Goal: Transaction & Acquisition: Purchase product/service

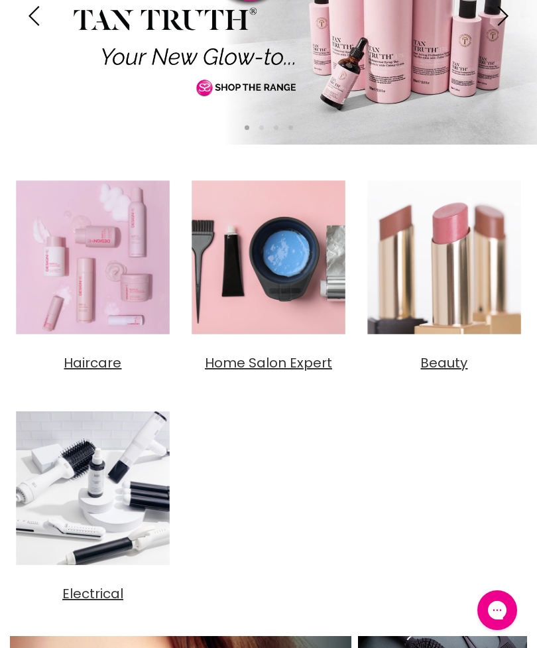
click at [99, 312] on img "Main content" at bounding box center [93, 257] width 166 height 166
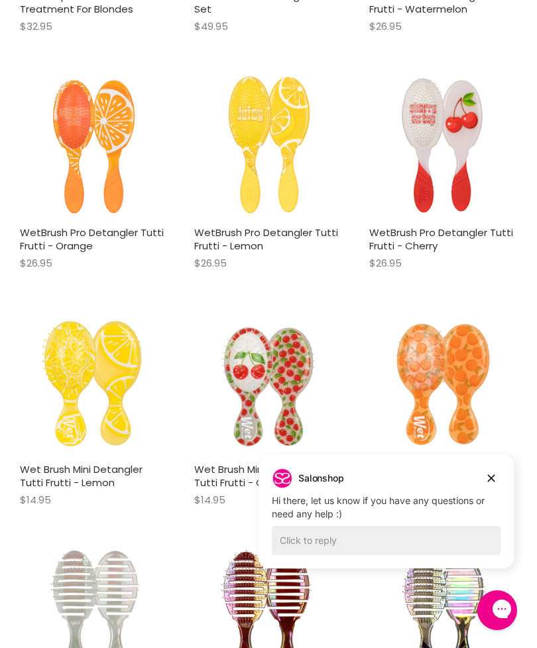
scroll to position [543, 0]
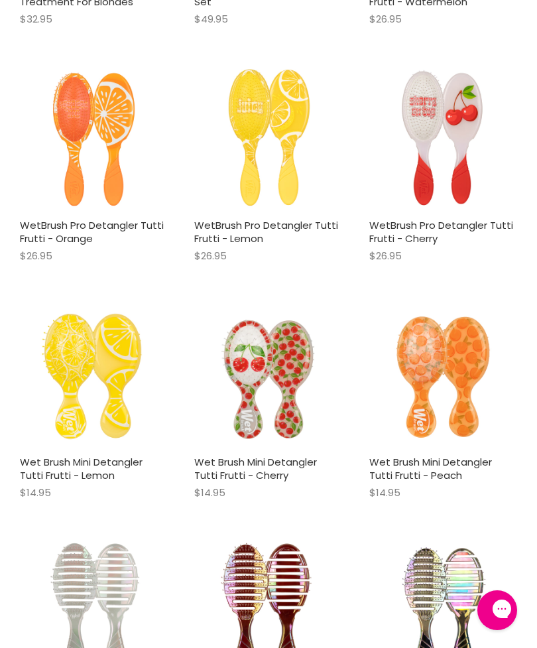
click at [496, 528] on div "Wet Brush Pro Flex Dry Holographic - Purple $26.95 The Wet Brush Quick shop Add…" at bounding box center [444, 643] width 168 height 230
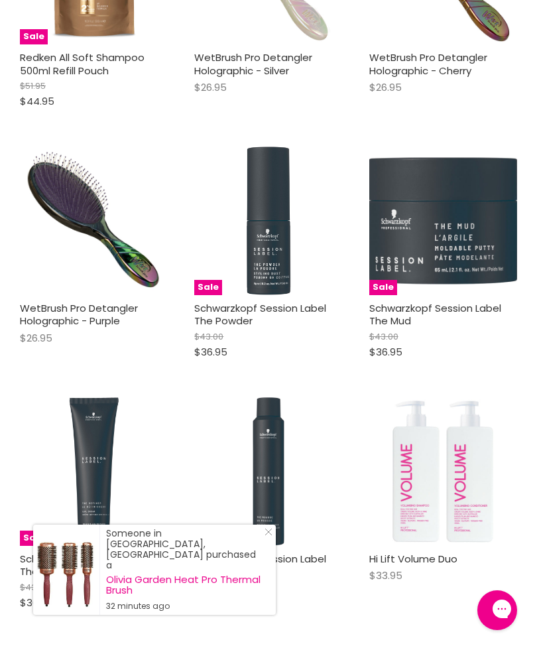
scroll to position [3748, 0]
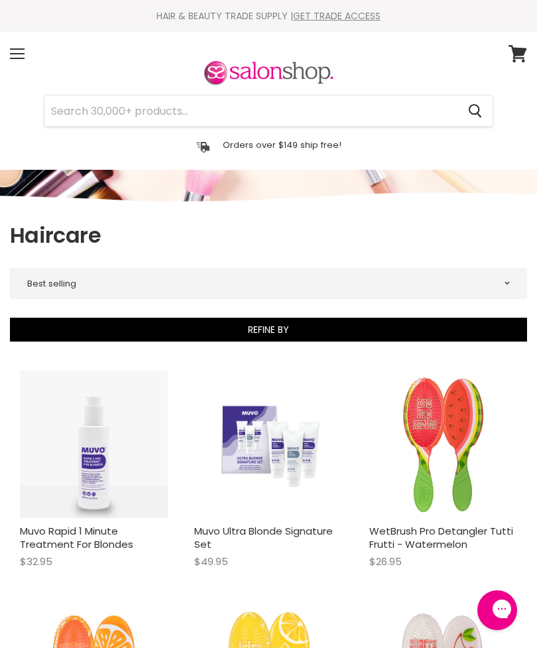
click at [270, 111] on input "Search" at bounding box center [250, 111] width 413 height 31
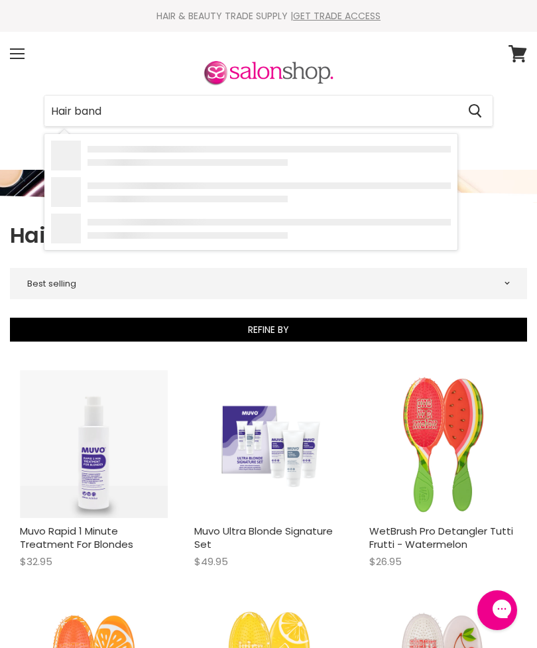
type input "Hair bands"
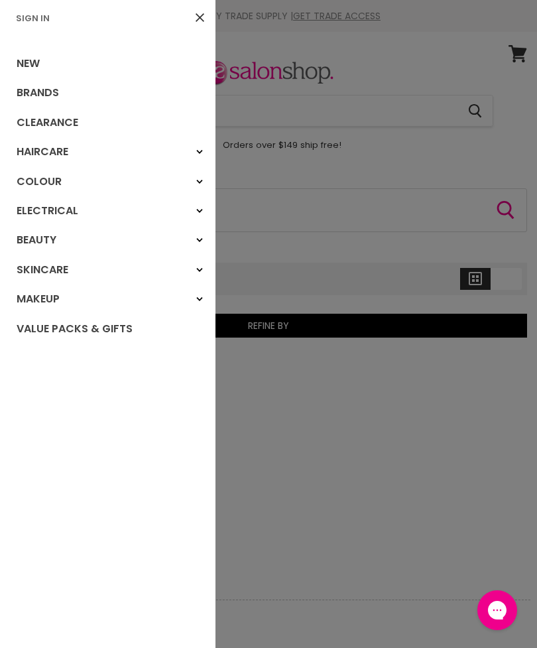
click at [57, 149] on link "Haircare" at bounding box center [108, 151] width 216 height 29
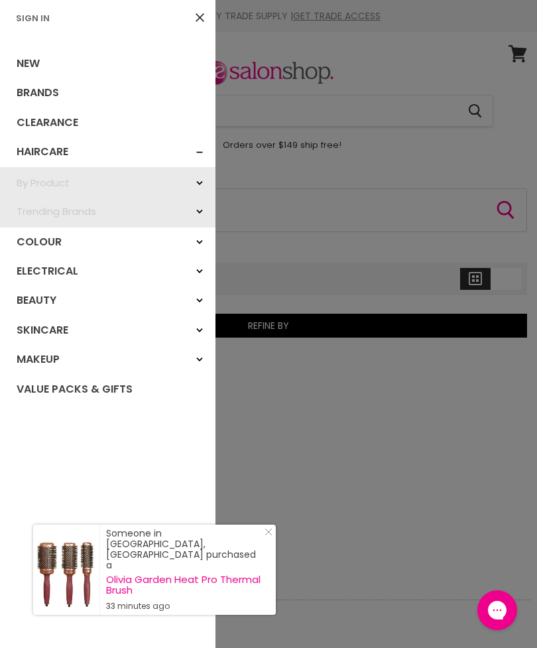
click at [44, 176] on link "By Product" at bounding box center [108, 183] width 216 height 29
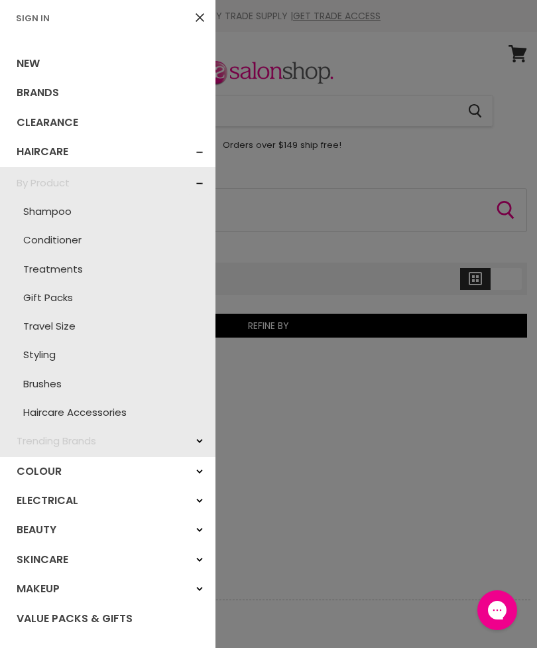
click at [106, 408] on link "Haircare Accessories" at bounding box center [108, 412] width 202 height 29
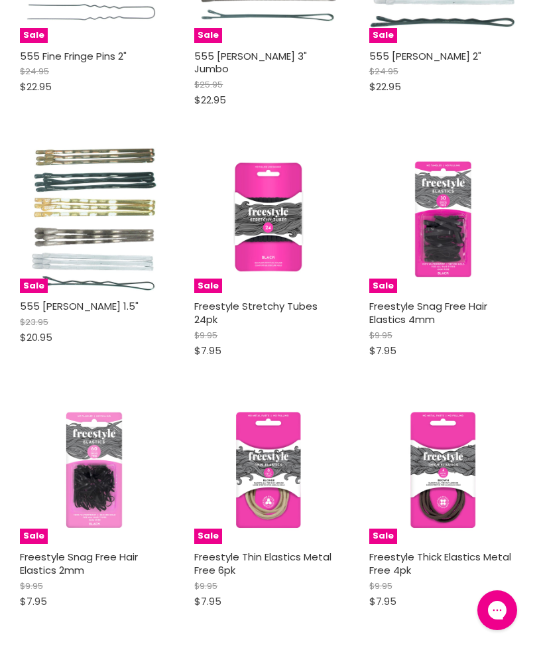
scroll to position [2415, 0]
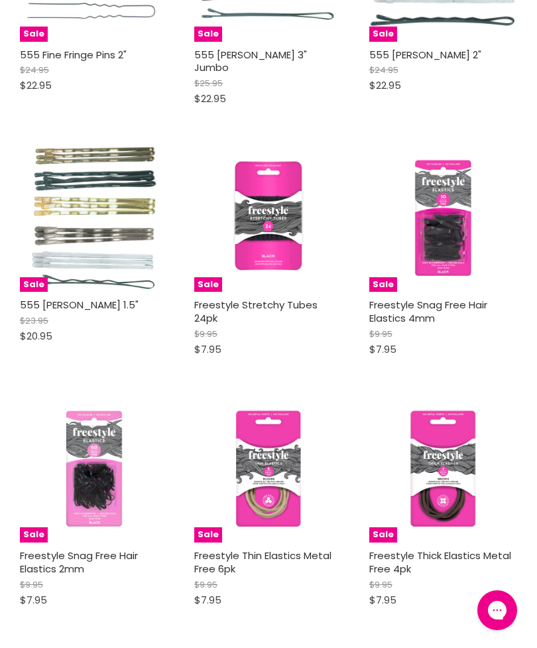
click at [273, 205] on img "Main content" at bounding box center [268, 218] width 148 height 148
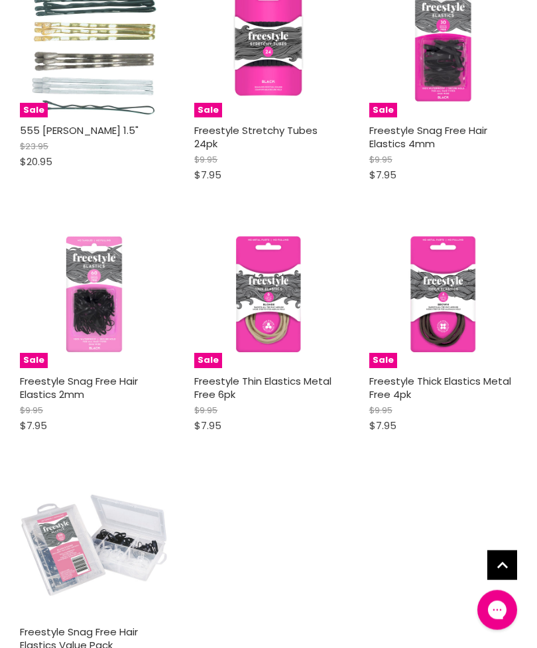
scroll to position [2590, 0]
click at [445, 285] on img "Main content" at bounding box center [444, 294] width 148 height 148
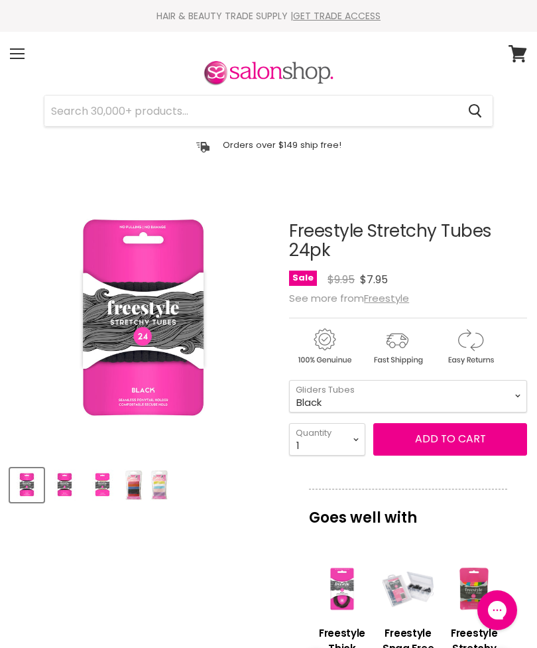
click at [66, 470] on img "Product thumbnails" at bounding box center [64, 485] width 31 height 31
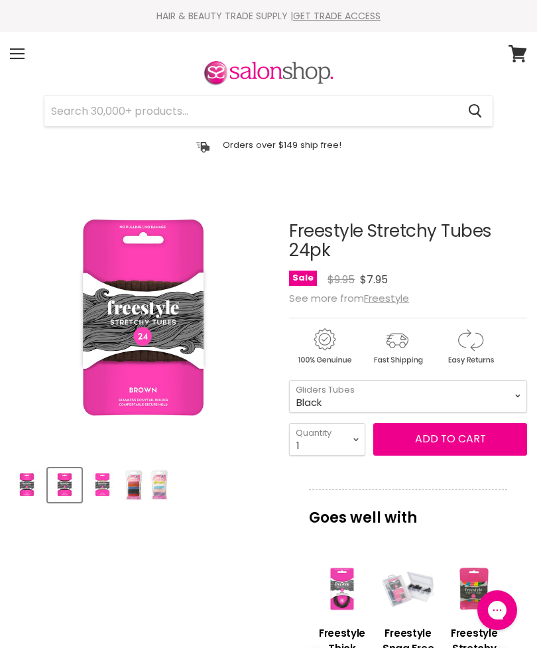
click at [103, 480] on img "Product thumbnails" at bounding box center [102, 485] width 31 height 31
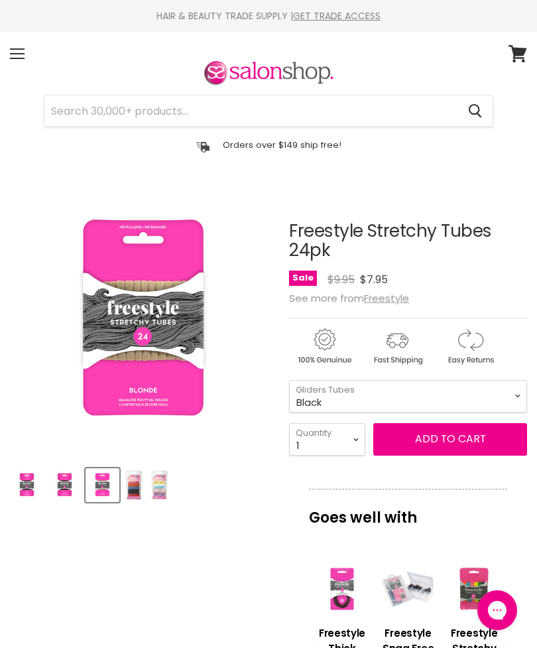
click at [133, 486] on img "Product thumbnails" at bounding box center [134, 485] width 19 height 31
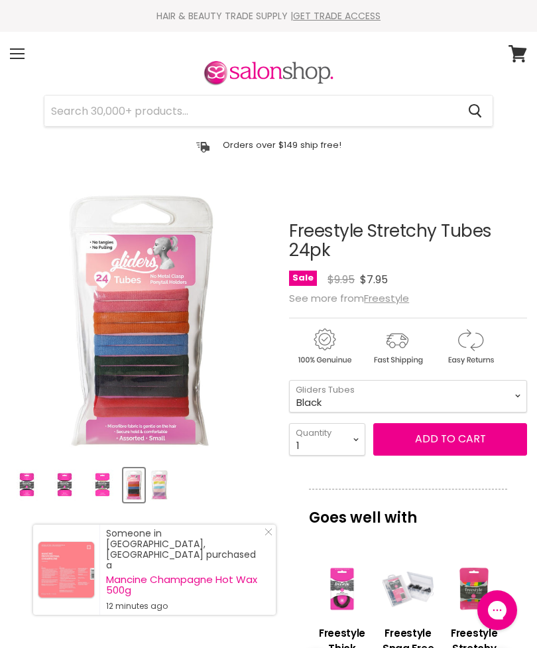
click at [164, 481] on img "Product thumbnails" at bounding box center [159, 485] width 19 height 31
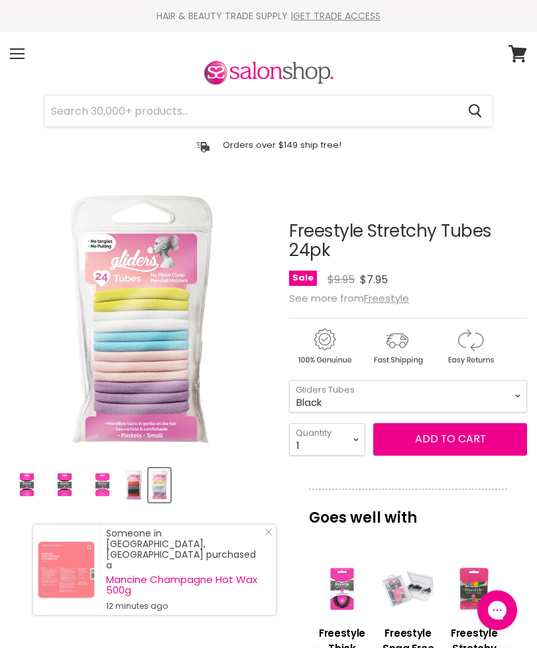
click at [102, 323] on img "Freestyle Stretchy Tubes 24pk image. Click or Scroll to Zoom." at bounding box center [93, 321] width 166 height 267
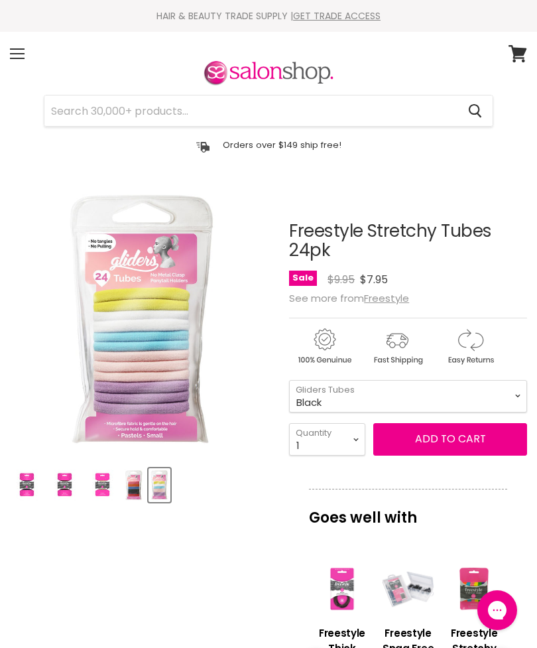
click at [101, 343] on img "Freestyle Stretchy Tubes 24pk image. Click or Scroll to Zoom." at bounding box center [93, 321] width 166 height 267
click at [69, 478] on img "Product thumbnails" at bounding box center [64, 485] width 31 height 31
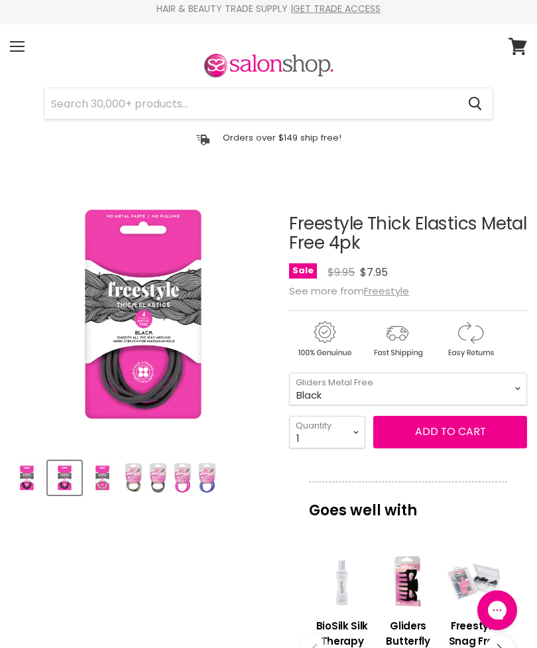
scroll to position [19, 0]
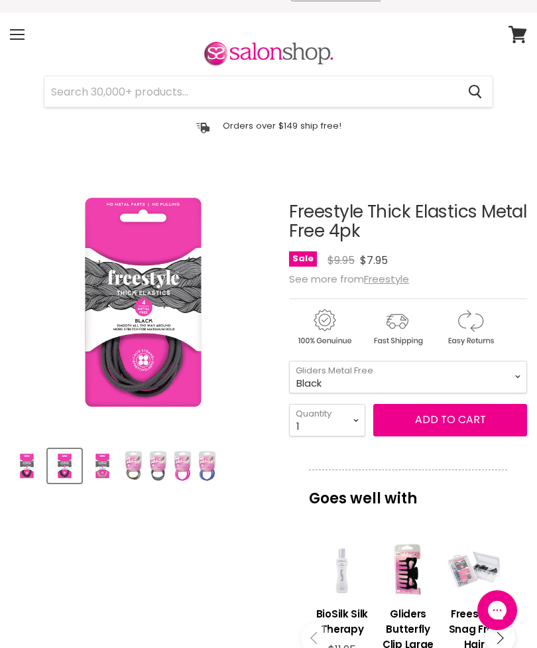
click at [158, 461] on img "Product thumbnails" at bounding box center [158, 465] width 18 height 31
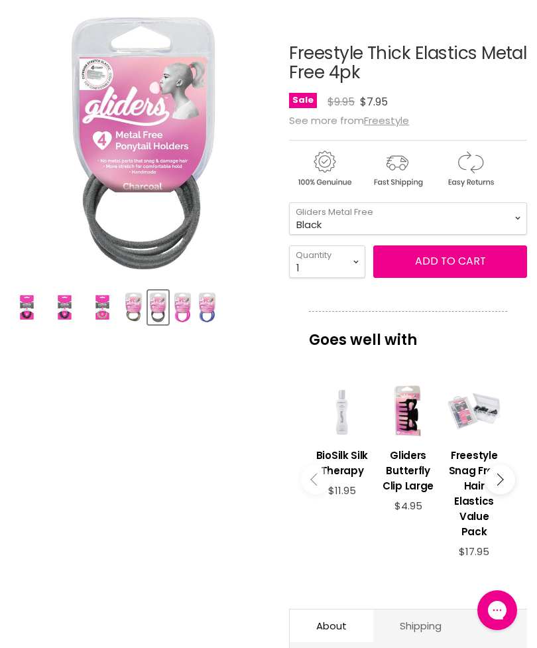
scroll to position [180, 0]
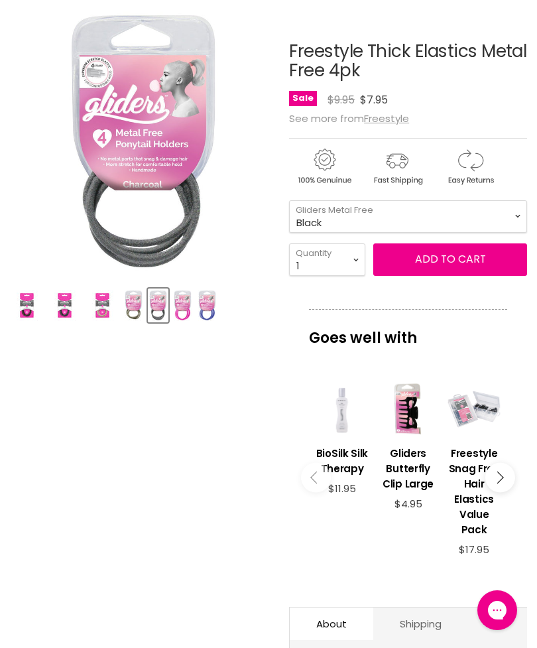
click at [189, 307] on img "Product thumbnails" at bounding box center [183, 305] width 18 height 31
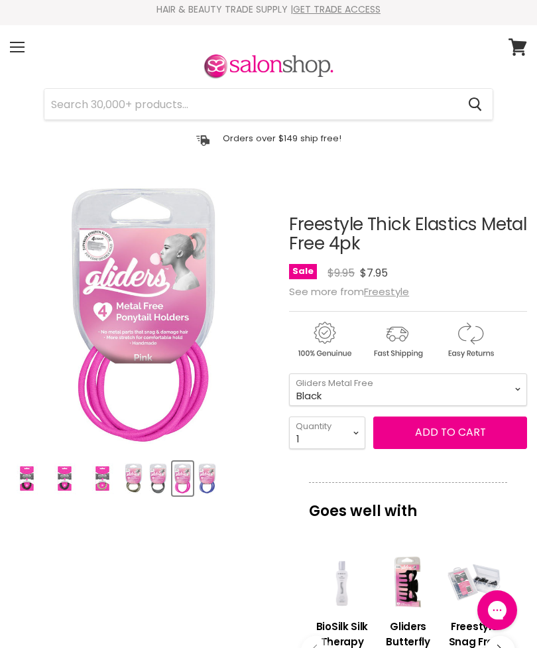
scroll to position [0, 0]
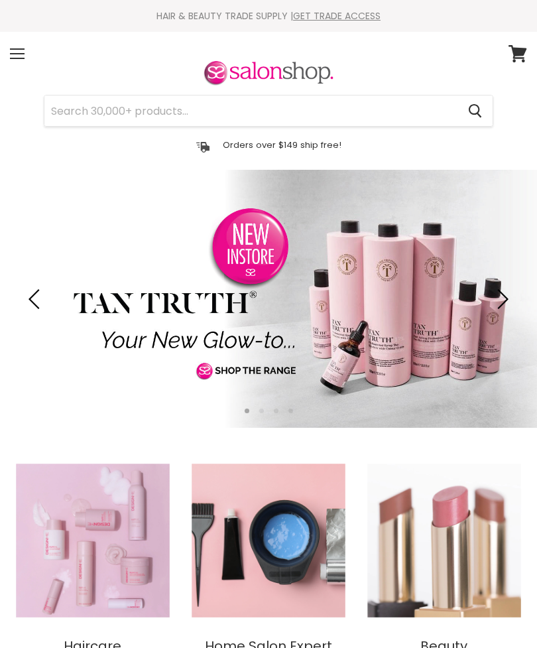
scroll to position [-10, 0]
